Goal: Task Accomplishment & Management: Manage account settings

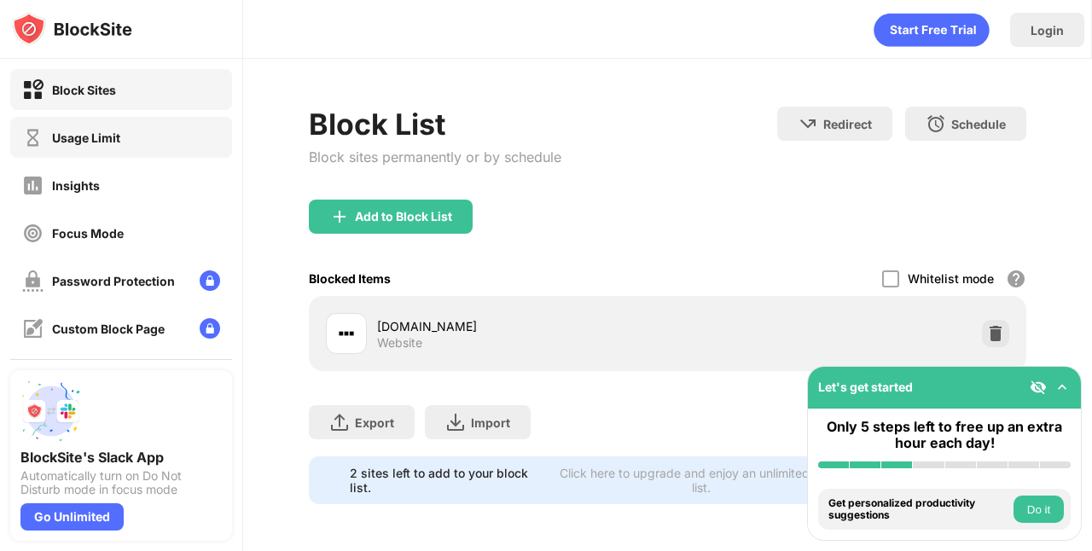
click at [141, 123] on div "Usage Limit" at bounding box center [121, 137] width 222 height 41
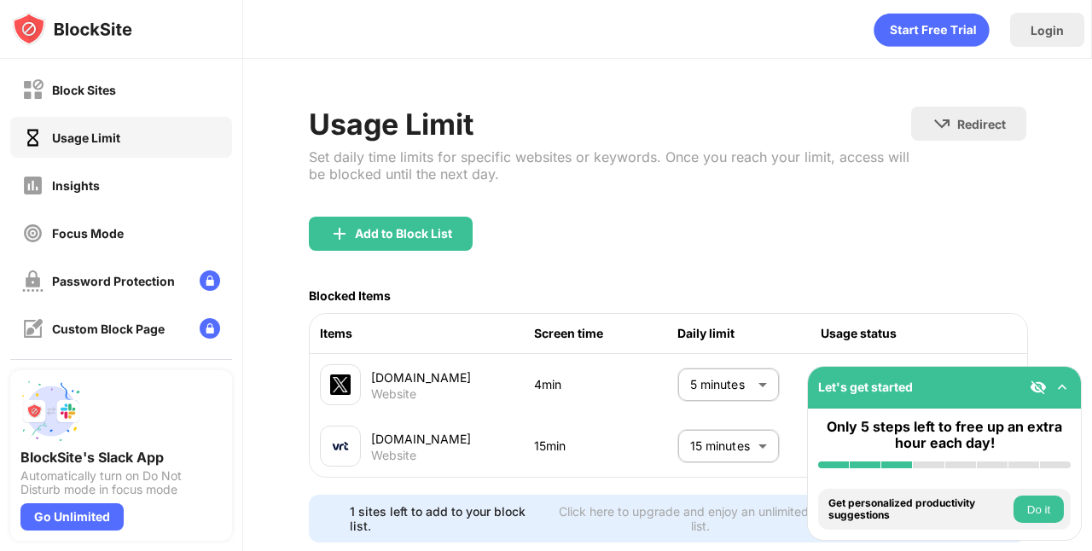
scroll to position [44, 0]
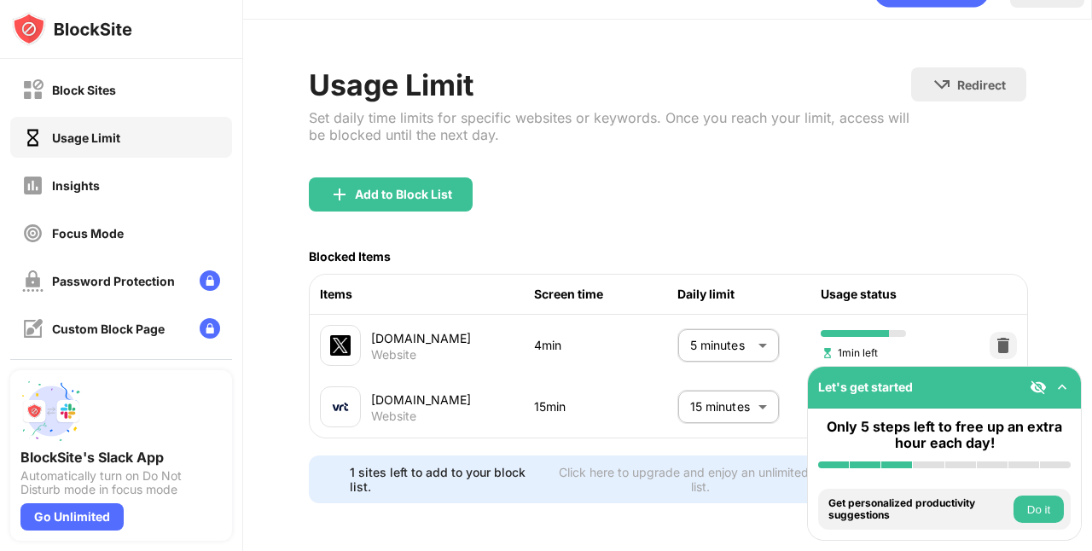
click at [738, 408] on body "Block Sites Usage Limit Insights Focus Mode Password Protection Custom Block Pa…" at bounding box center [546, 275] width 1092 height 551
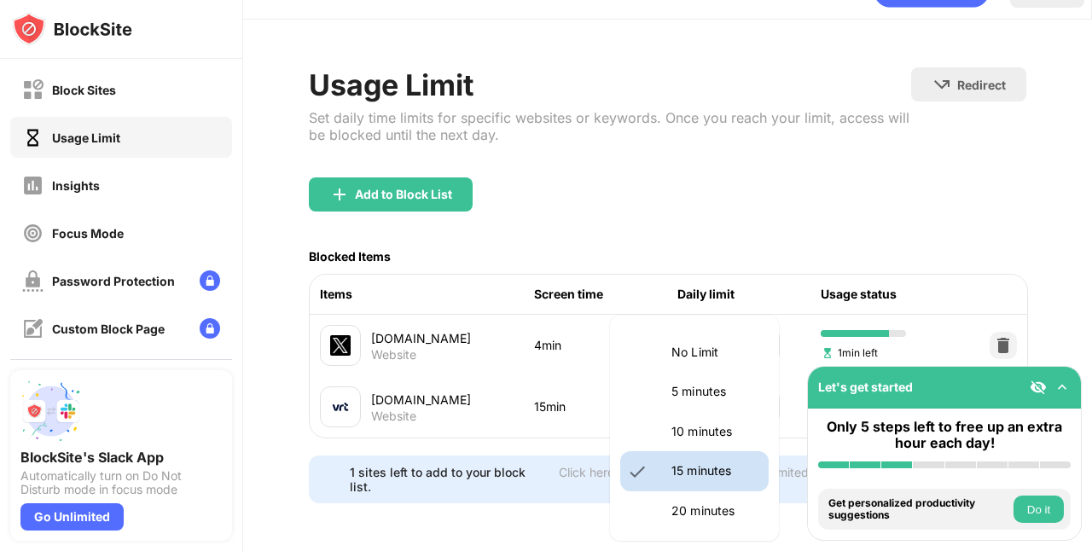
click at [1032, 509] on div at bounding box center [546, 275] width 1092 height 551
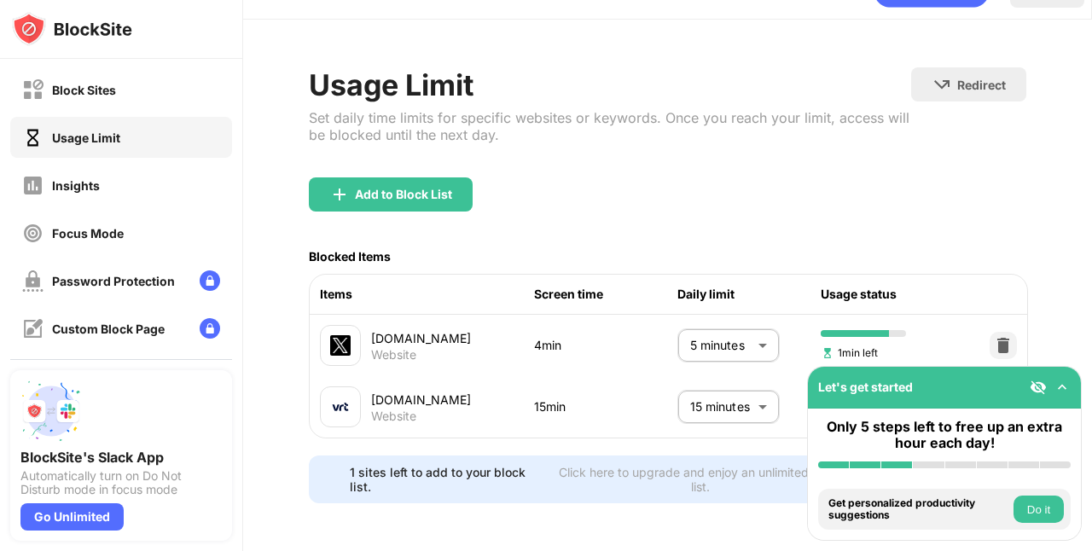
click at [1044, 521] on button "Do it" at bounding box center [1039, 509] width 50 height 27
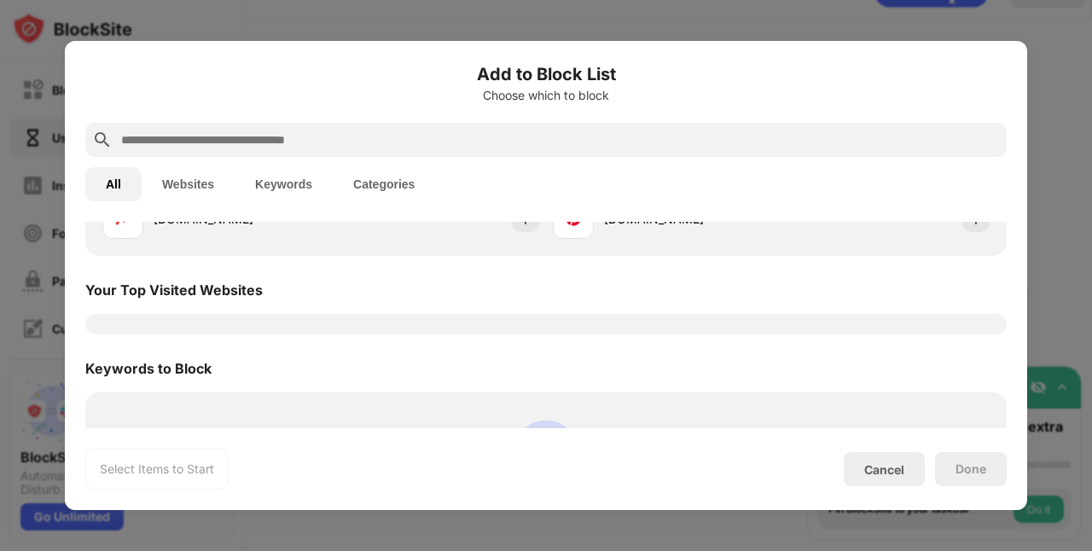
scroll to position [593, 0]
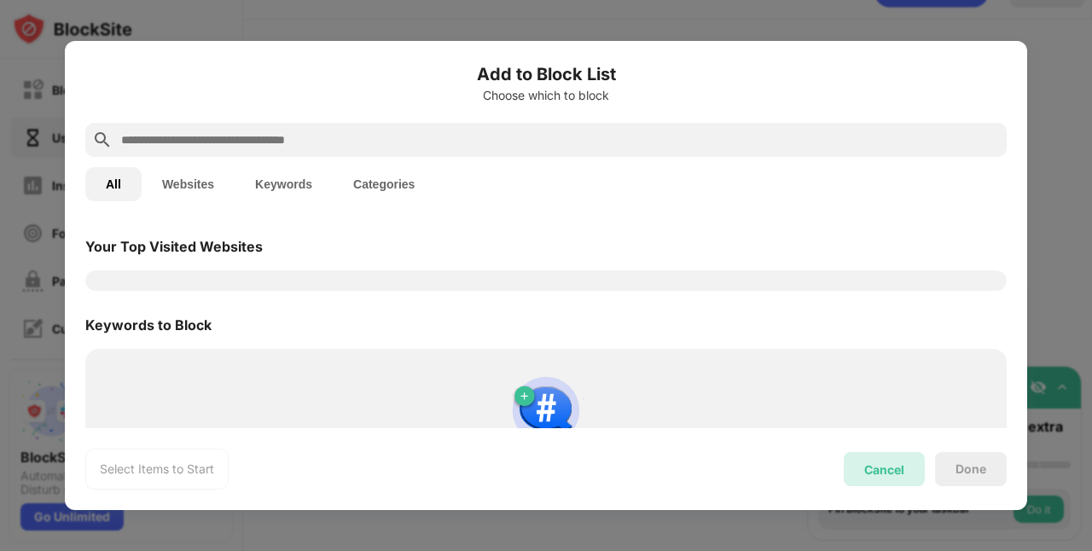
click at [874, 480] on div "Cancel" at bounding box center [884, 469] width 81 height 34
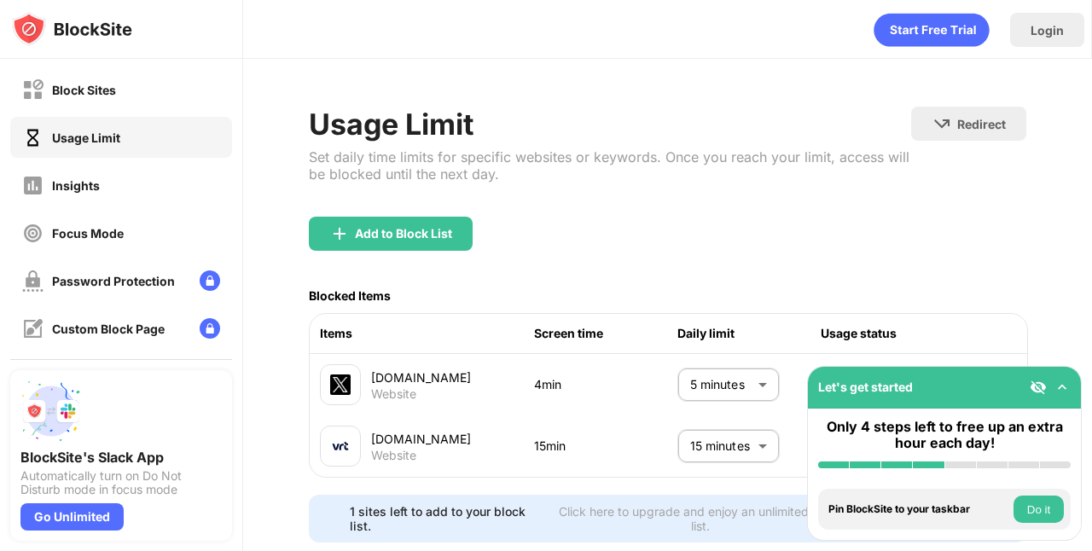
scroll to position [44, 0]
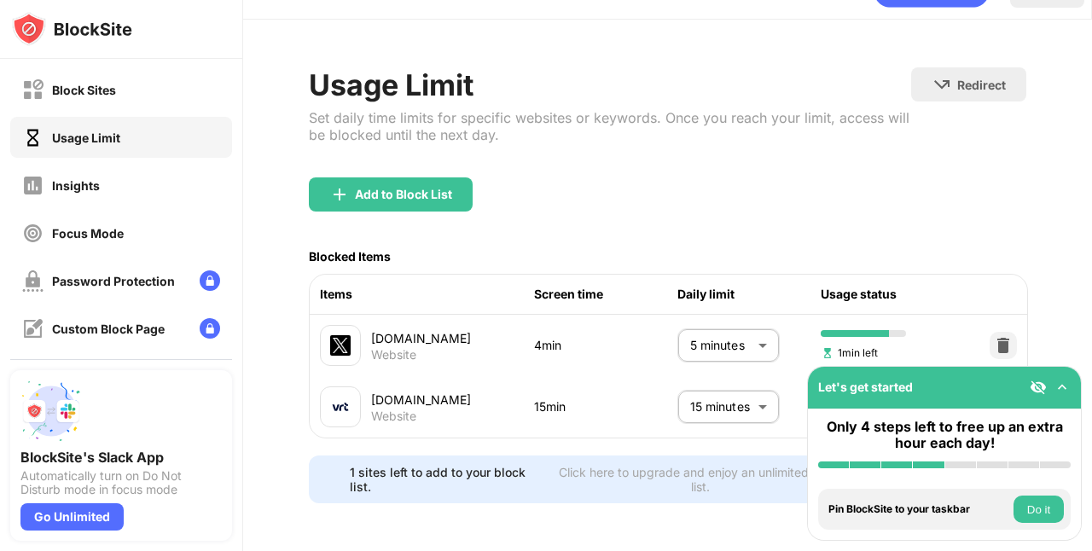
click at [1036, 387] on img at bounding box center [1038, 387] width 17 height 17
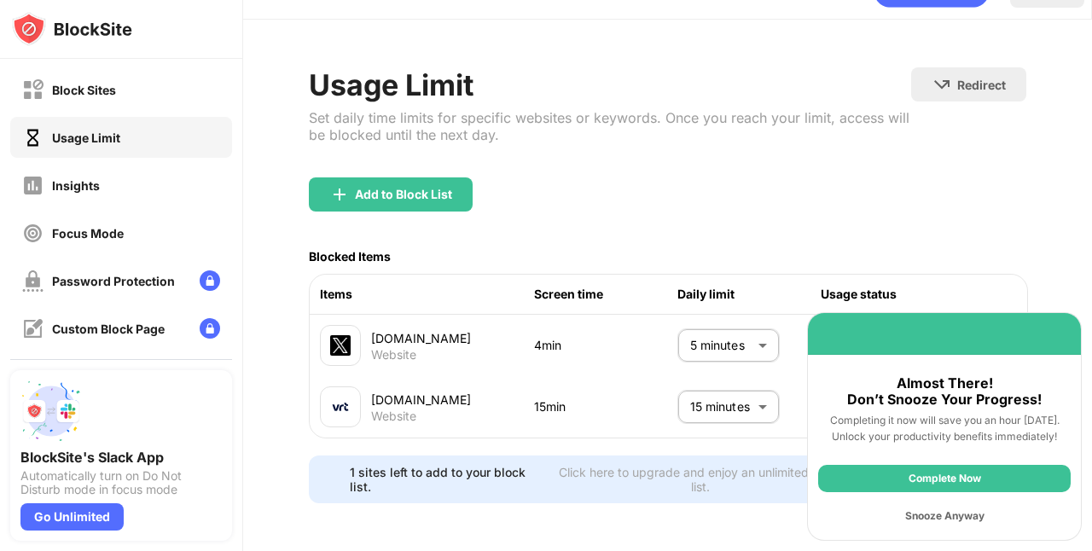
click at [938, 517] on div "Snooze Anyway" at bounding box center [944, 516] width 253 height 27
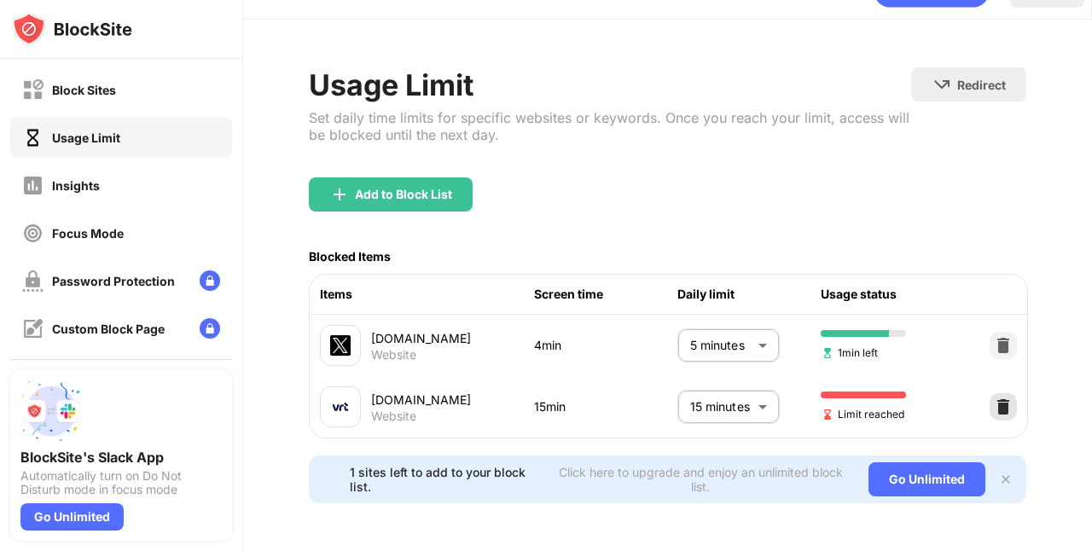
click at [1009, 407] on img at bounding box center [1003, 406] width 17 height 17
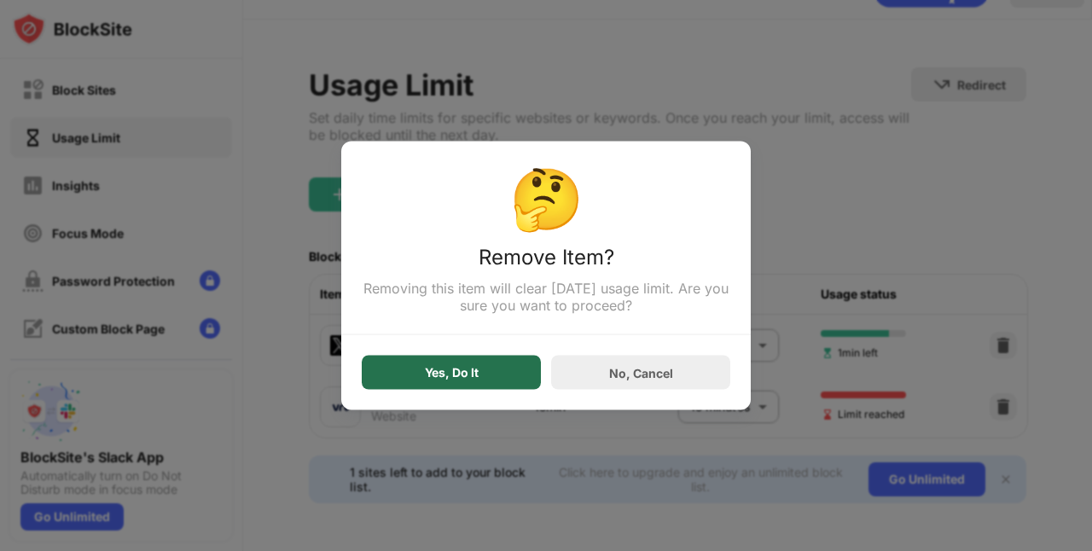
click at [491, 376] on div "Yes, Do It" at bounding box center [451, 373] width 179 height 34
